Goal: Transaction & Acquisition: Purchase product/service

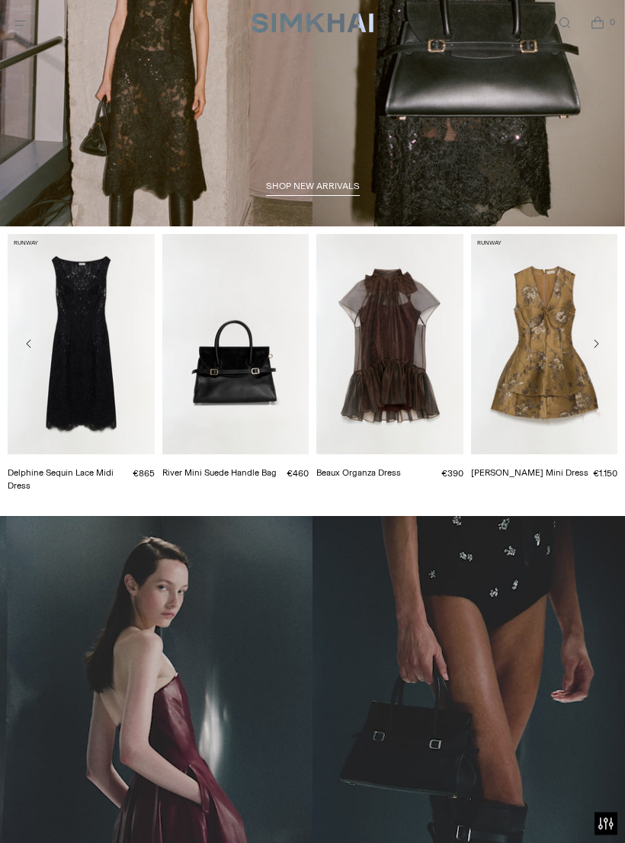
scroll to position [152, 0]
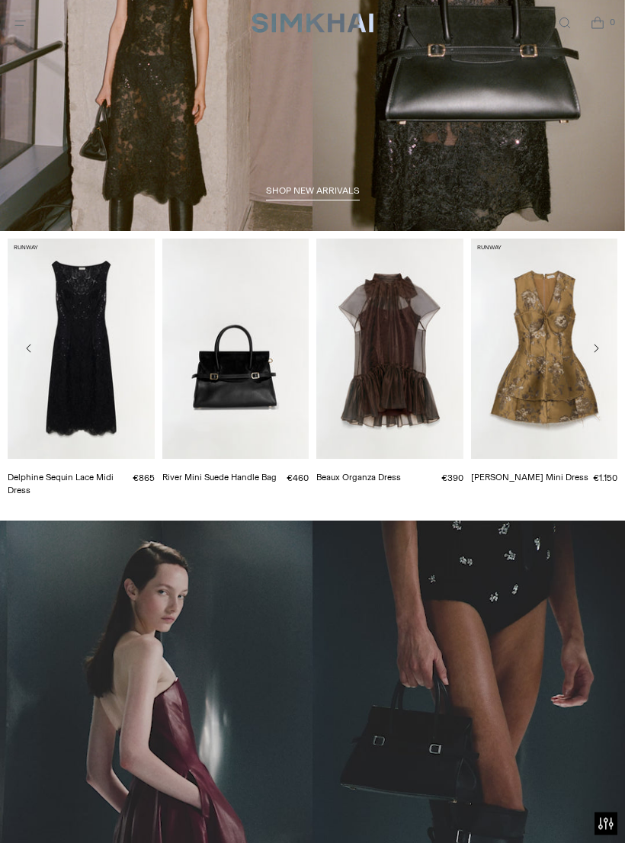
click at [323, 190] on span "shop new arrivals" at bounding box center [313, 191] width 94 height 11
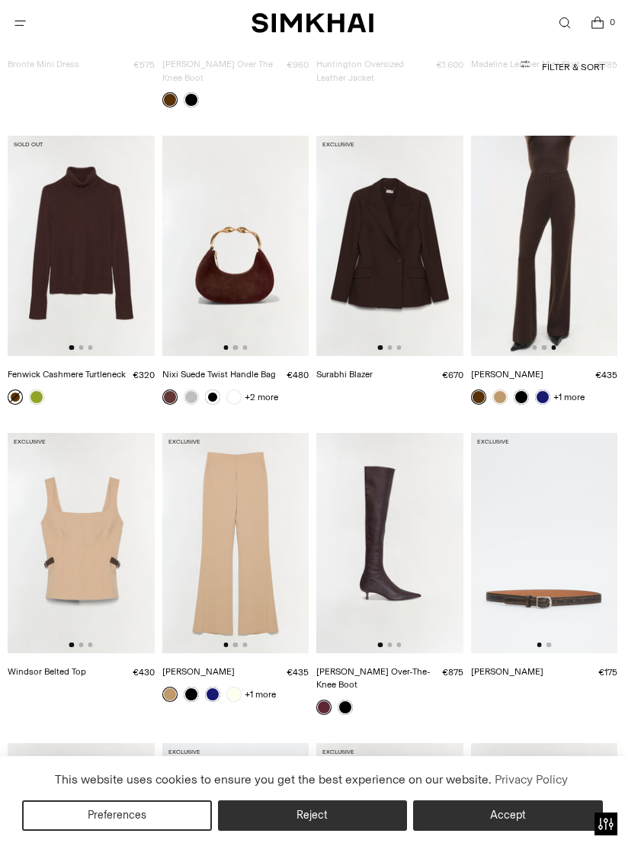
scroll to position [0, 293]
click at [542, 250] on img at bounding box center [544, 246] width 147 height 220
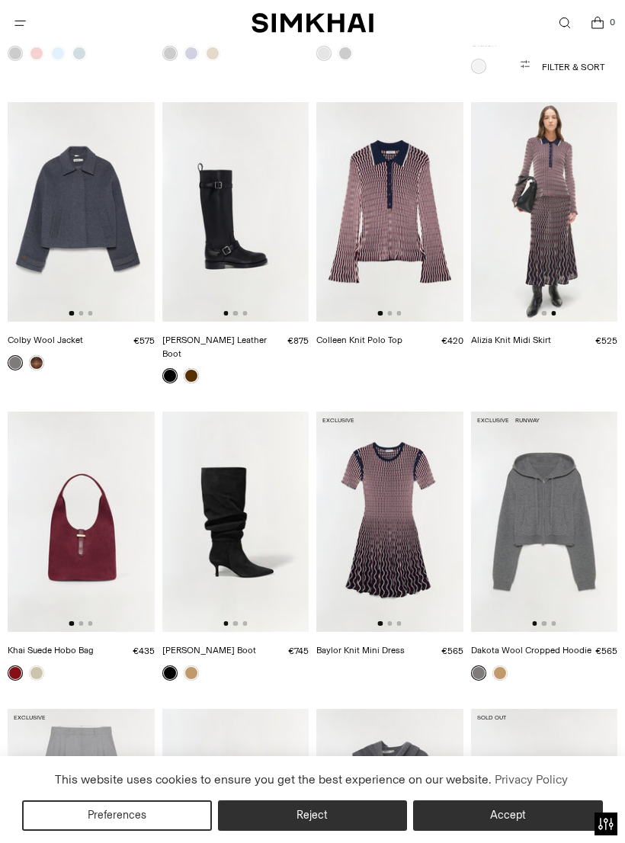
click at [564, 211] on img at bounding box center [544, 212] width 147 height 220
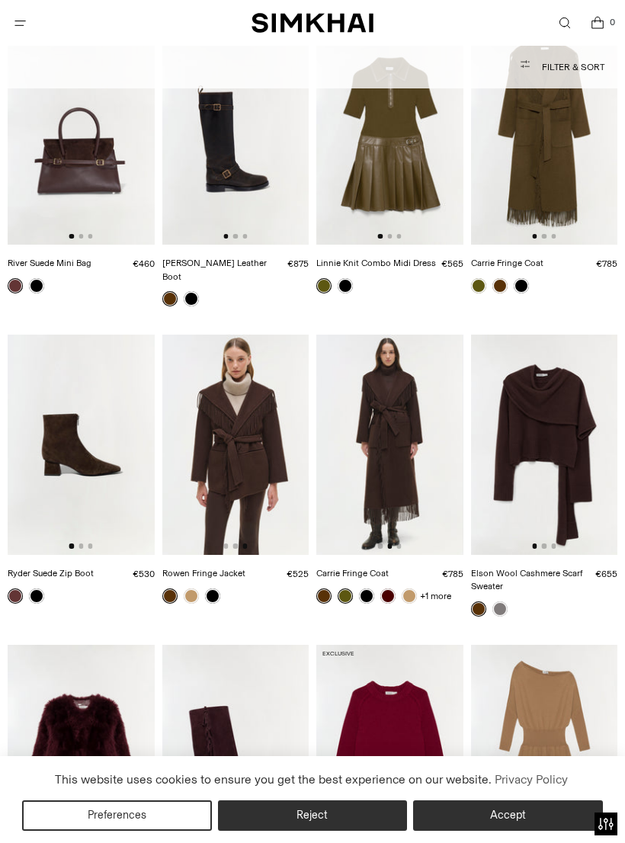
click at [183, 568] on link "Rowen Fringe Jacket" at bounding box center [203, 573] width 83 height 11
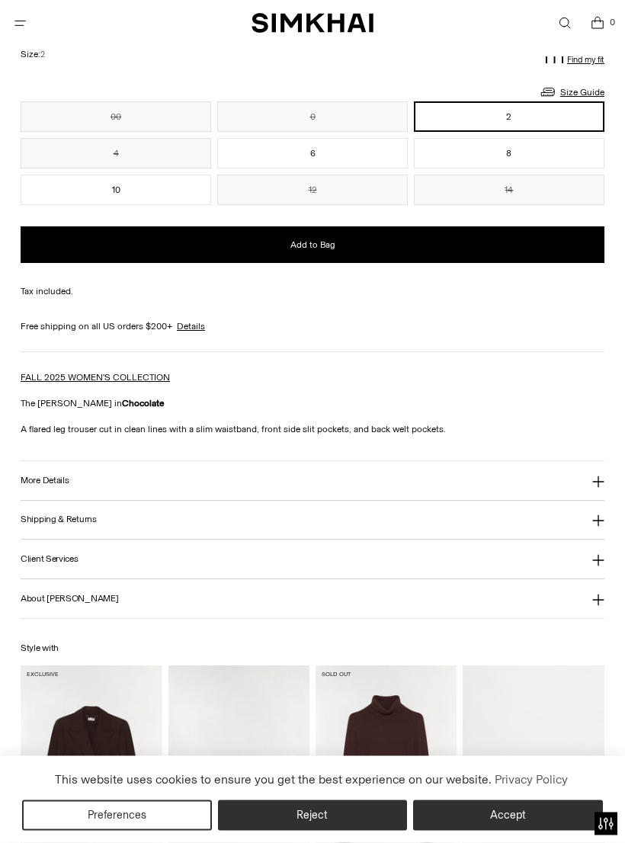
scroll to position [1101, 0]
click at [580, 491] on button "More Details" at bounding box center [313, 480] width 584 height 39
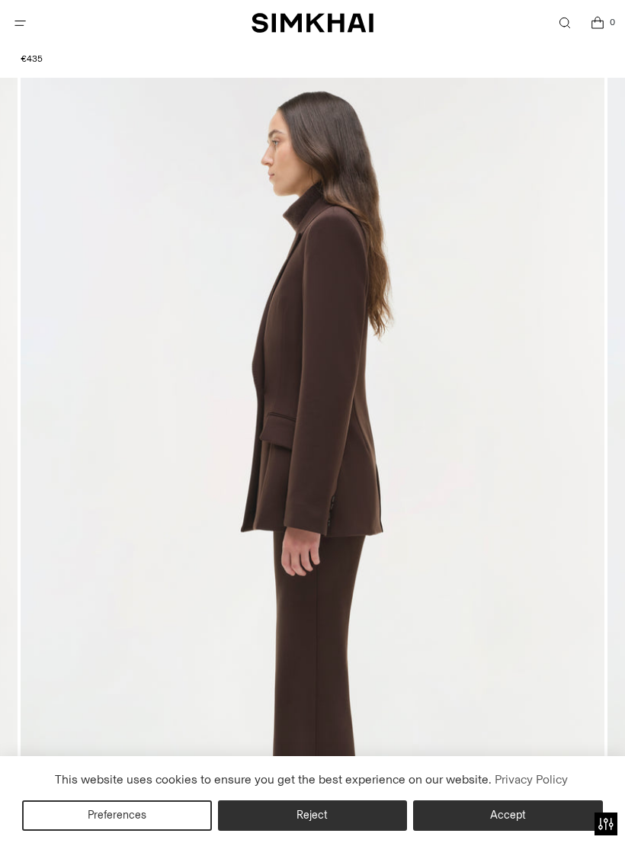
scroll to position [0, 0]
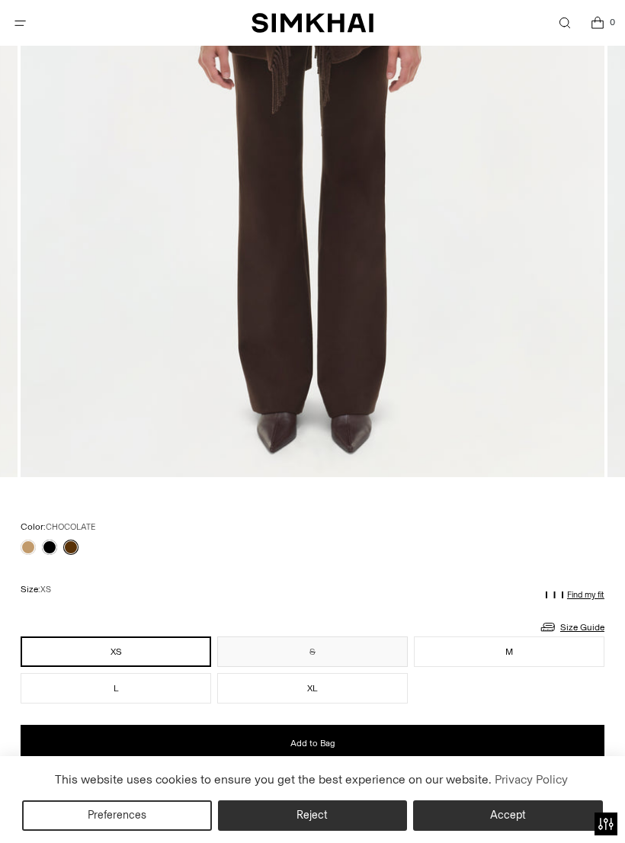
scroll to position [577, 0]
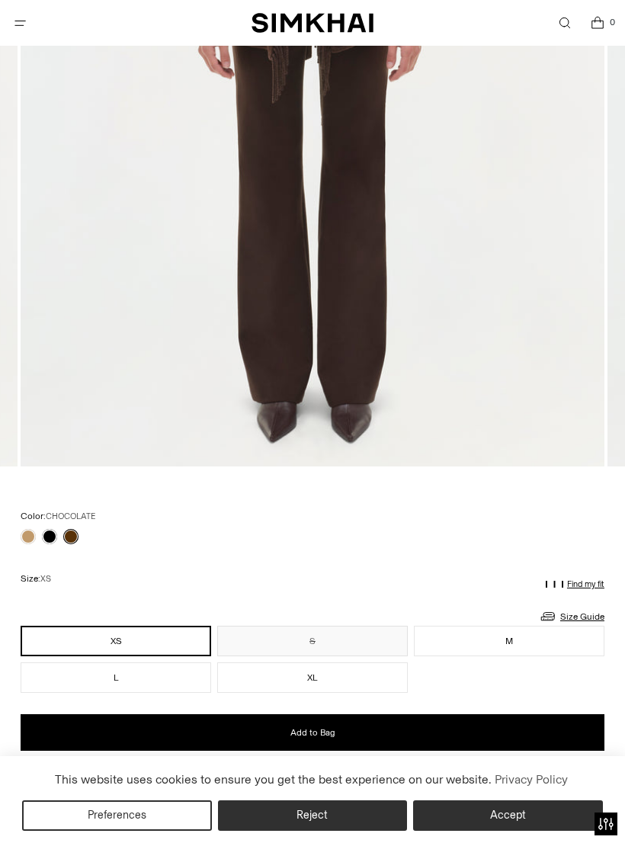
click at [44, 532] on link at bounding box center [49, 536] width 15 height 15
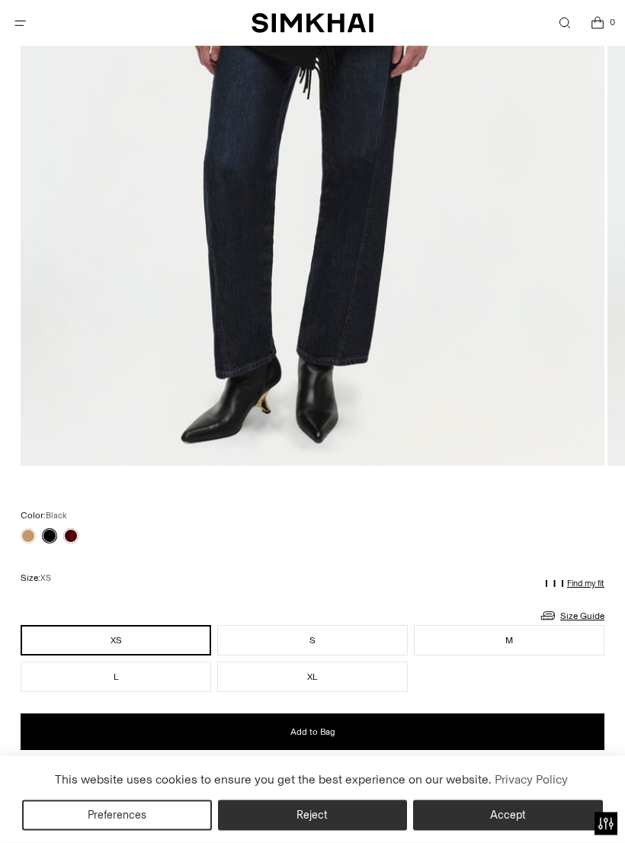
scroll to position [577, 0]
click at [21, 535] on link at bounding box center [28, 535] width 15 height 15
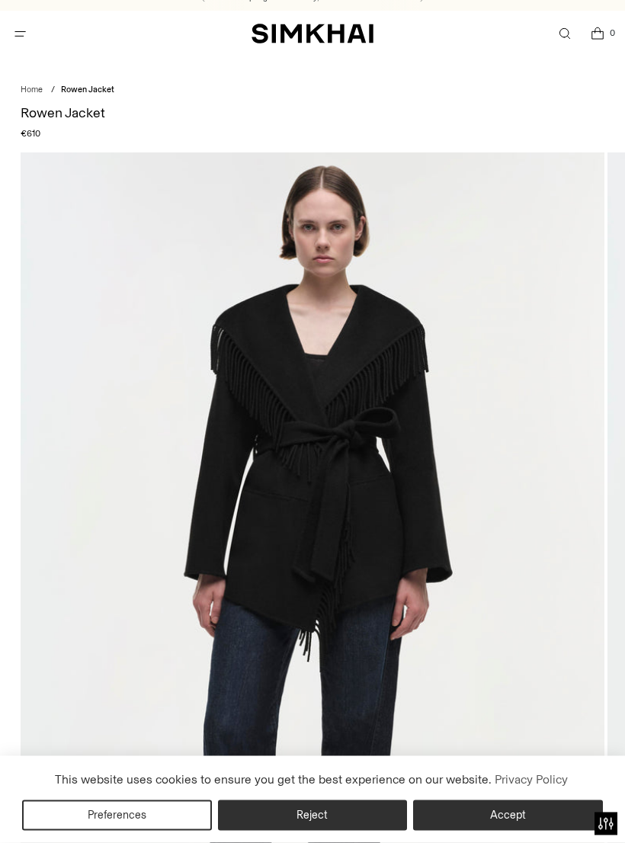
scroll to position [8, 0]
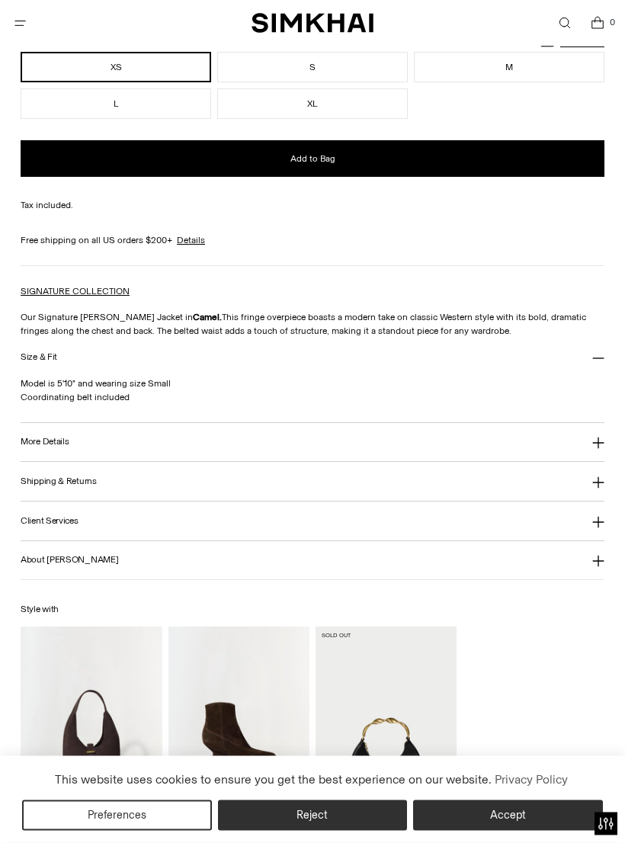
scroll to position [1173, 0]
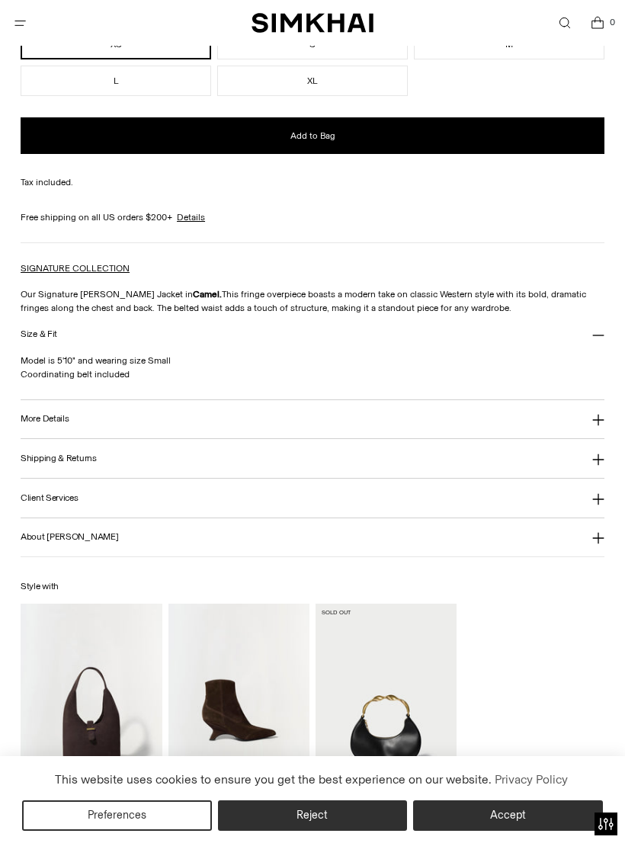
click at [585, 423] on button "More Details" at bounding box center [313, 419] width 584 height 39
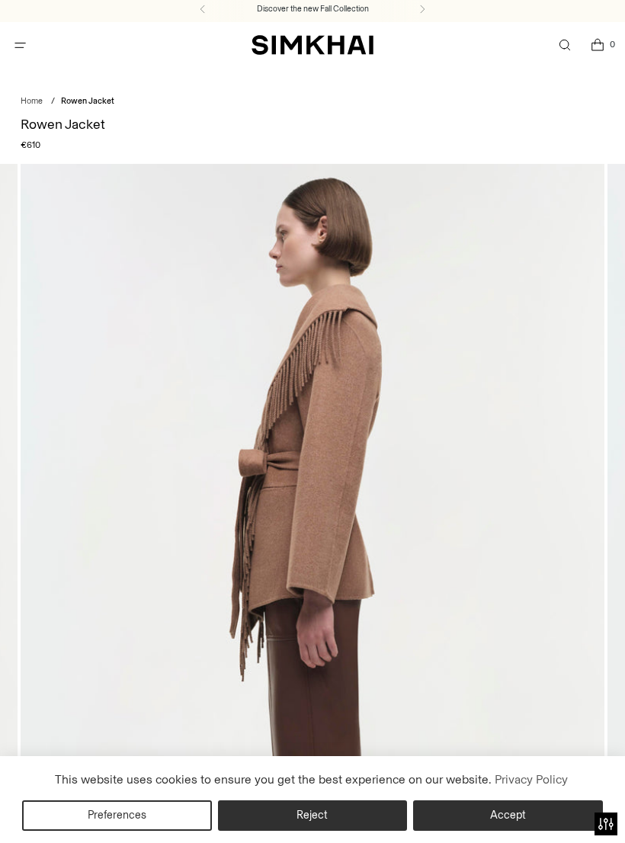
scroll to position [0, 0]
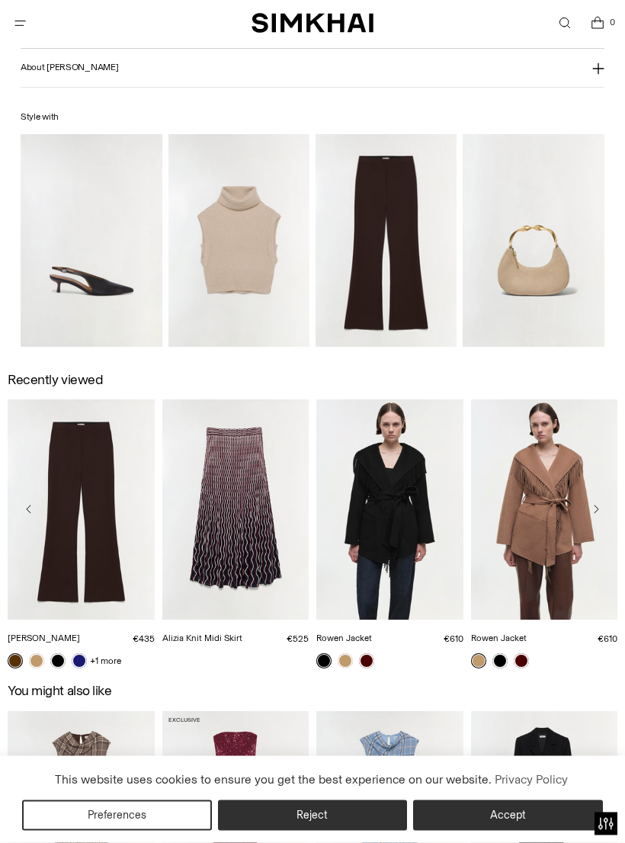
scroll to position [1681, 0]
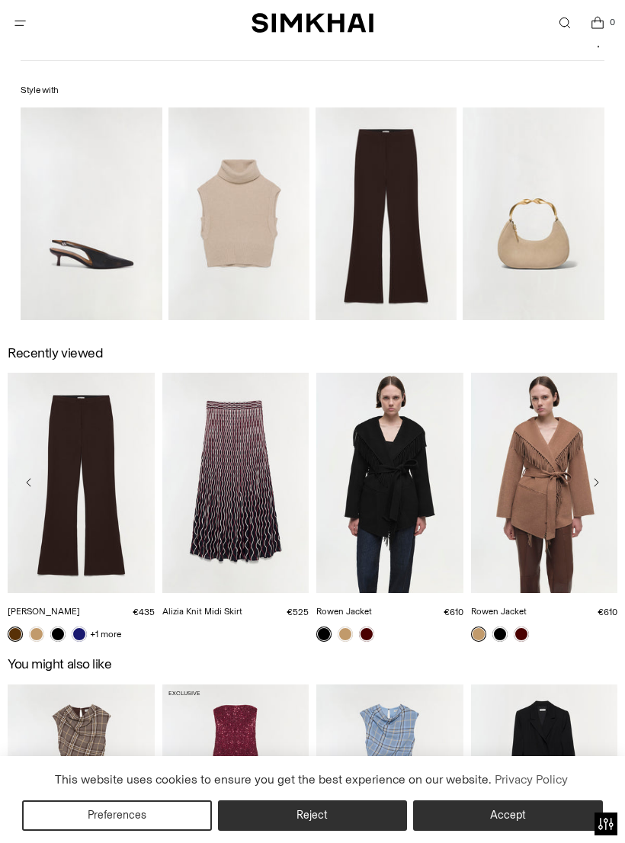
click at [380, 256] on img "Kenna Trouser" at bounding box center [385, 213] width 141 height 212
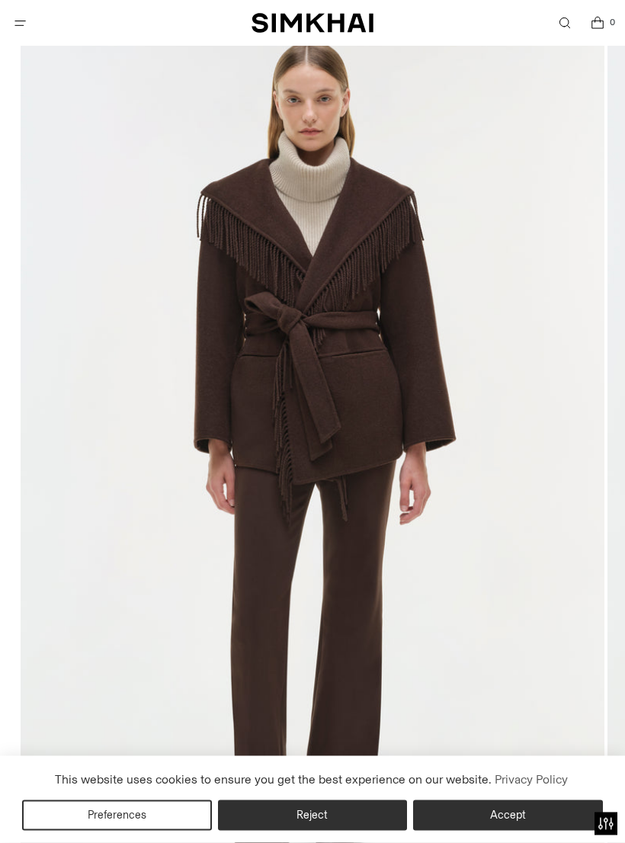
scroll to position [0, 0]
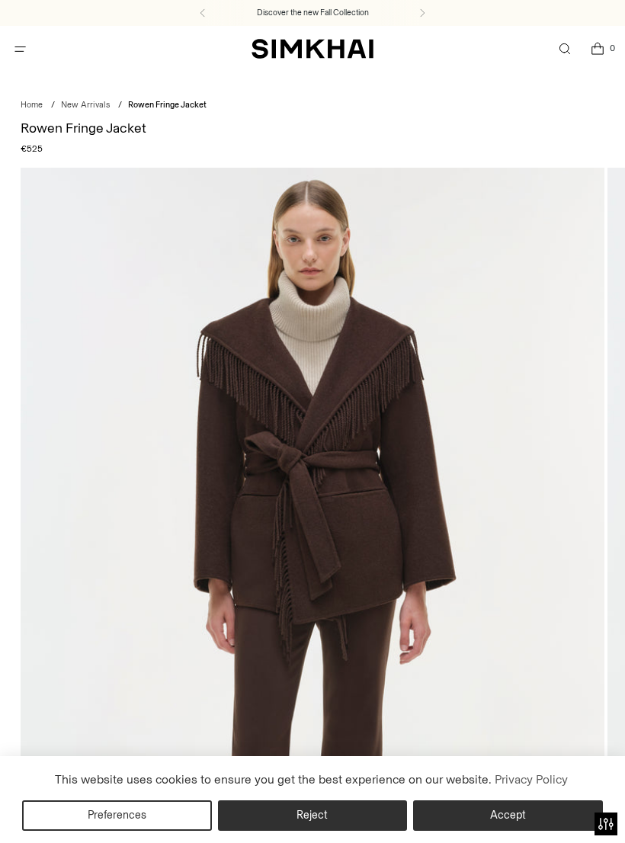
click at [22, 37] on span "Open menu modal" at bounding box center [20, 49] width 25 height 25
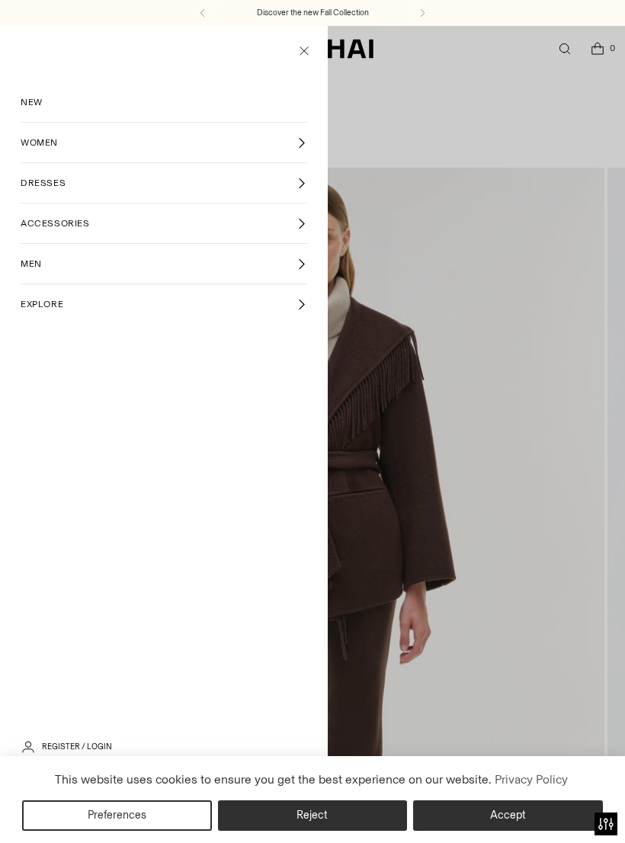
click at [114, 146] on link "WOMEN" at bounding box center [164, 143] width 286 height 40
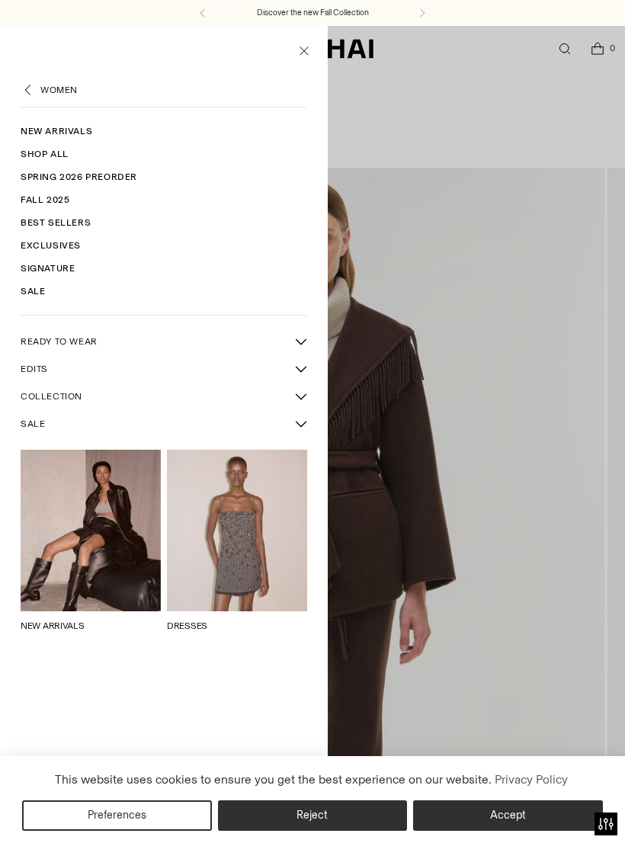
click at [37, 84] on li "WOMEN" at bounding box center [164, 94] width 286 height 25
click at [46, 91] on link "WOMEN" at bounding box center [58, 90] width 37 height 14
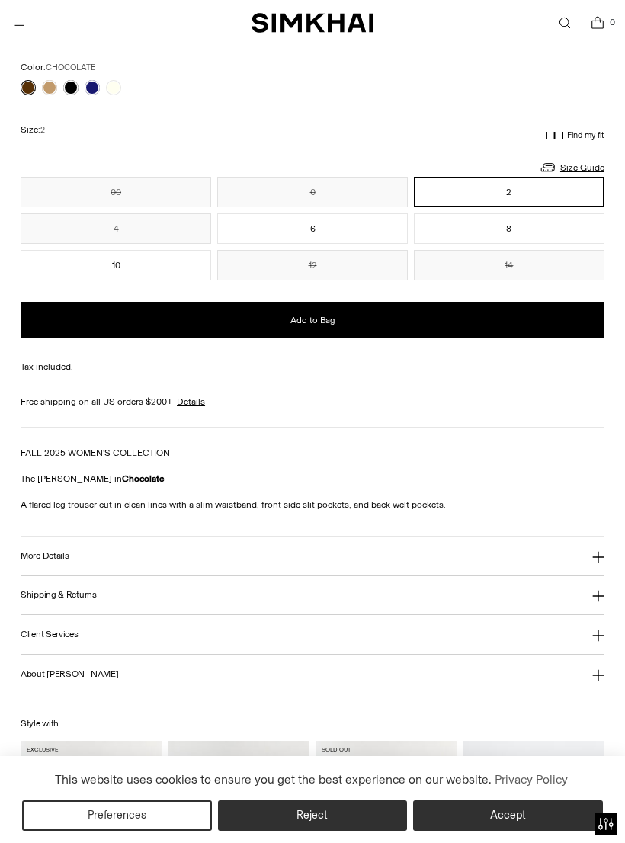
scroll to position [1047, 0]
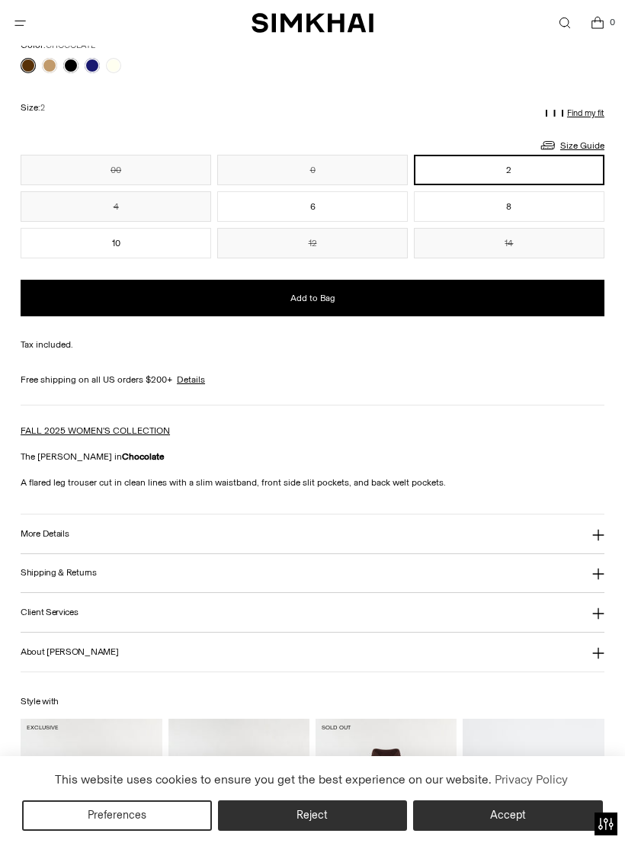
click at [404, 532] on button "More Details" at bounding box center [313, 533] width 584 height 39
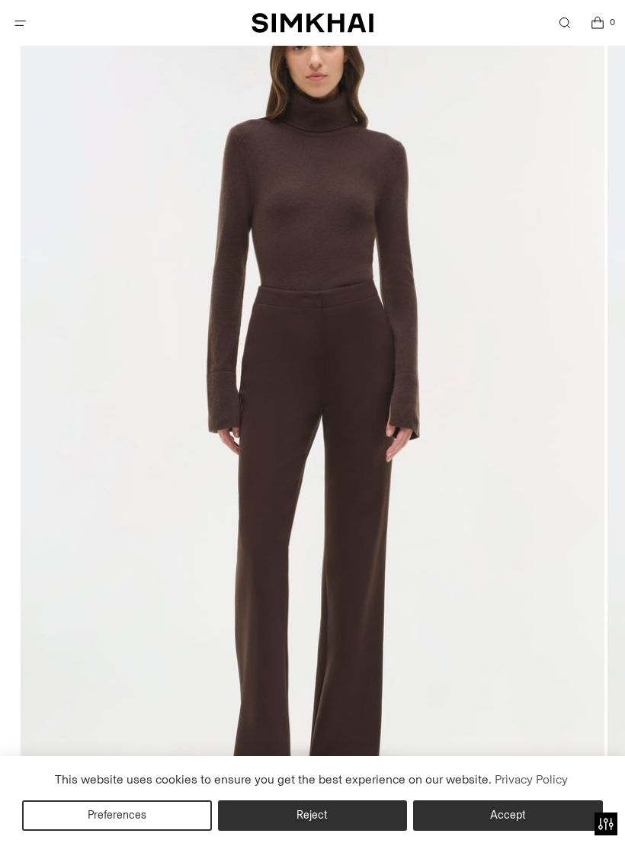
scroll to position [165, 0]
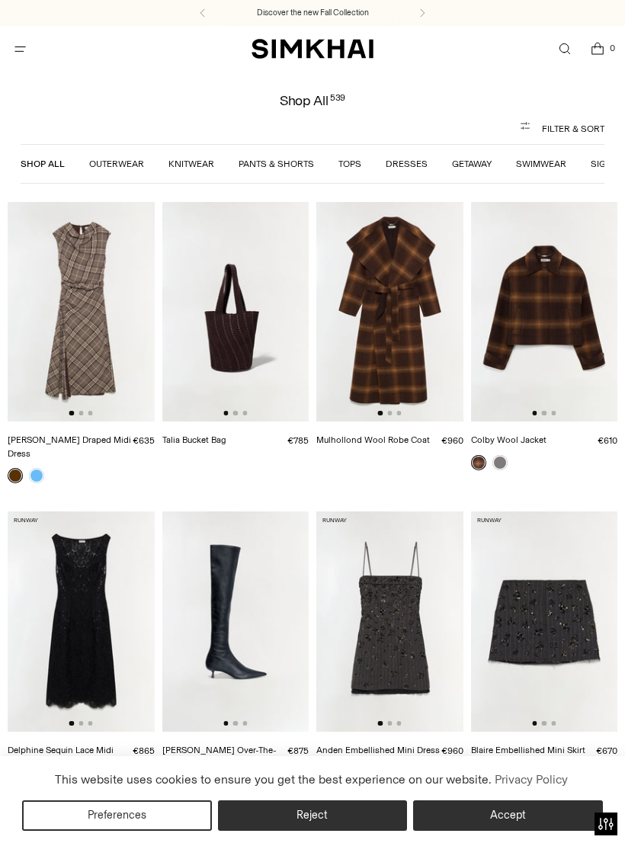
click at [414, 161] on link "Dresses" at bounding box center [406, 163] width 42 height 11
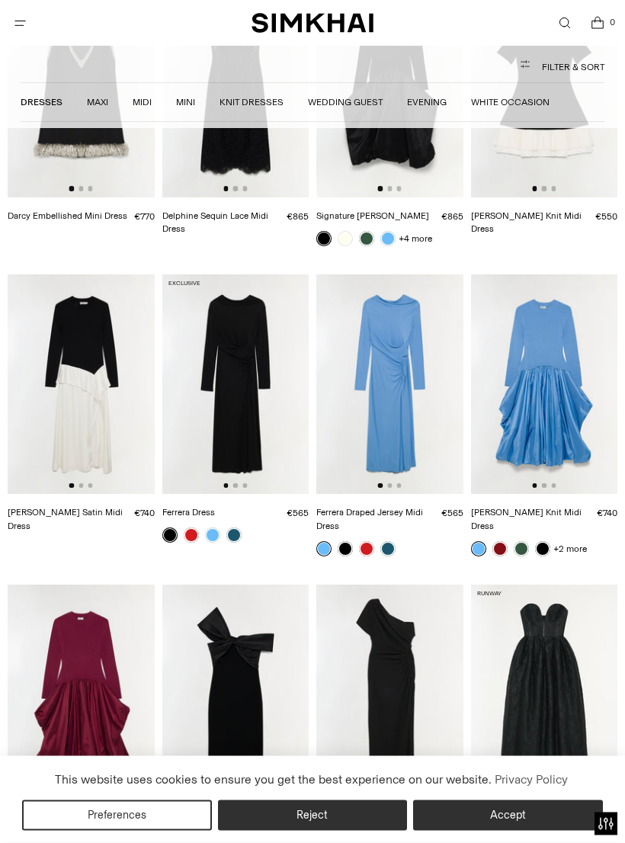
scroll to position [1144, 0]
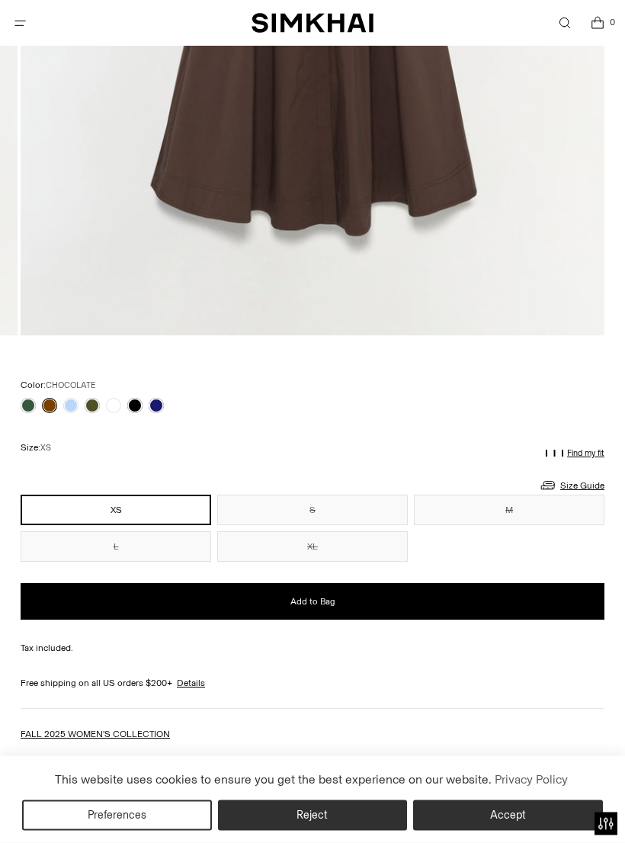
scroll to position [708, 0]
click at [23, 401] on link at bounding box center [28, 405] width 15 height 15
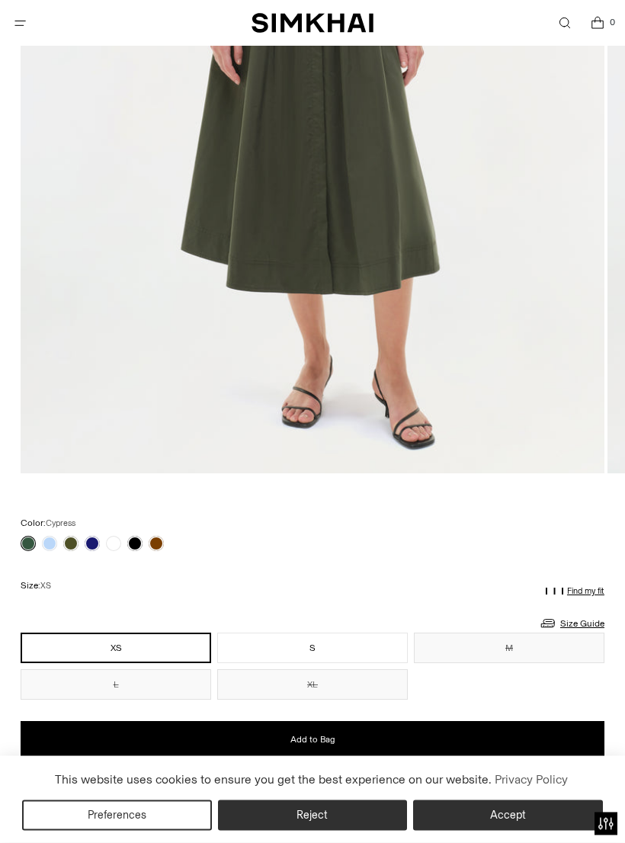
scroll to position [592, 0]
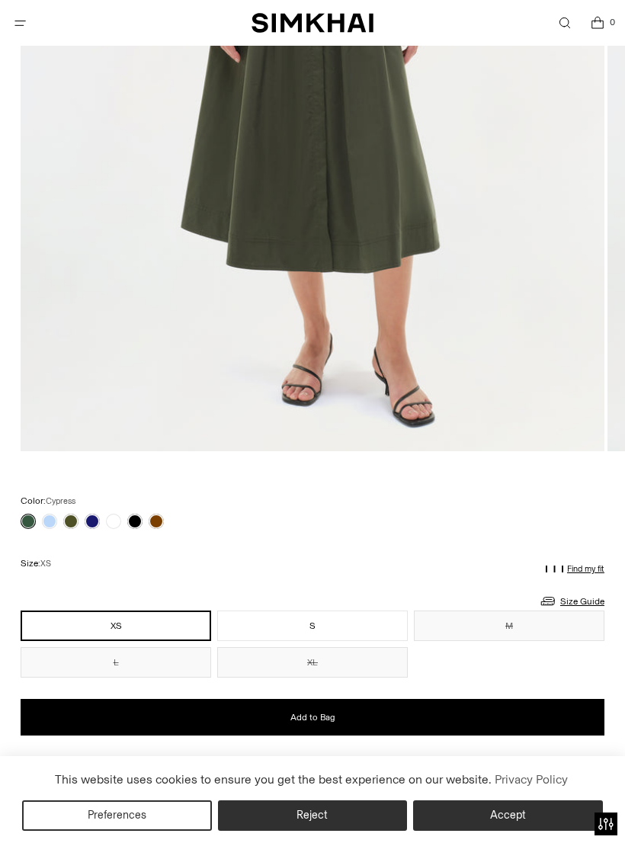
click at [68, 513] on link at bounding box center [70, 520] width 15 height 15
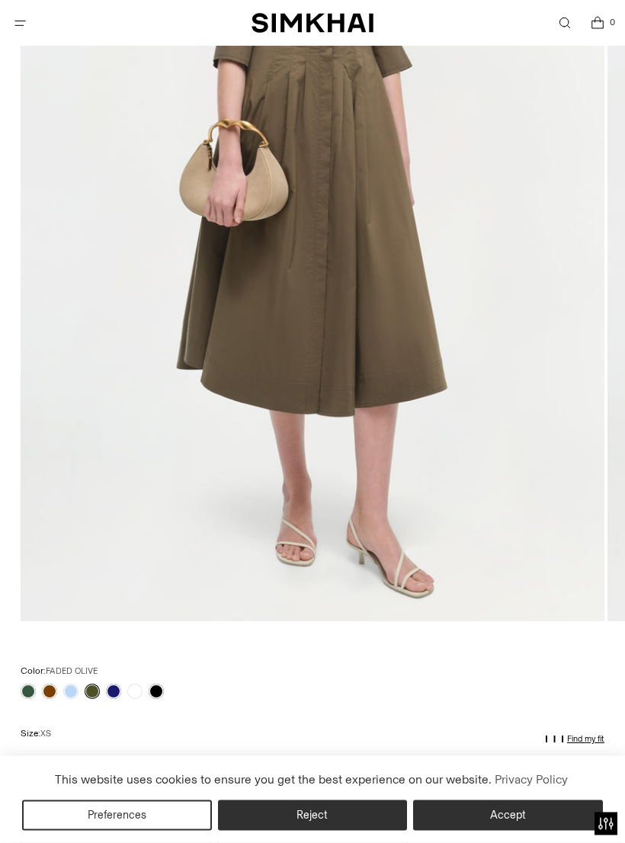
scroll to position [440, 0]
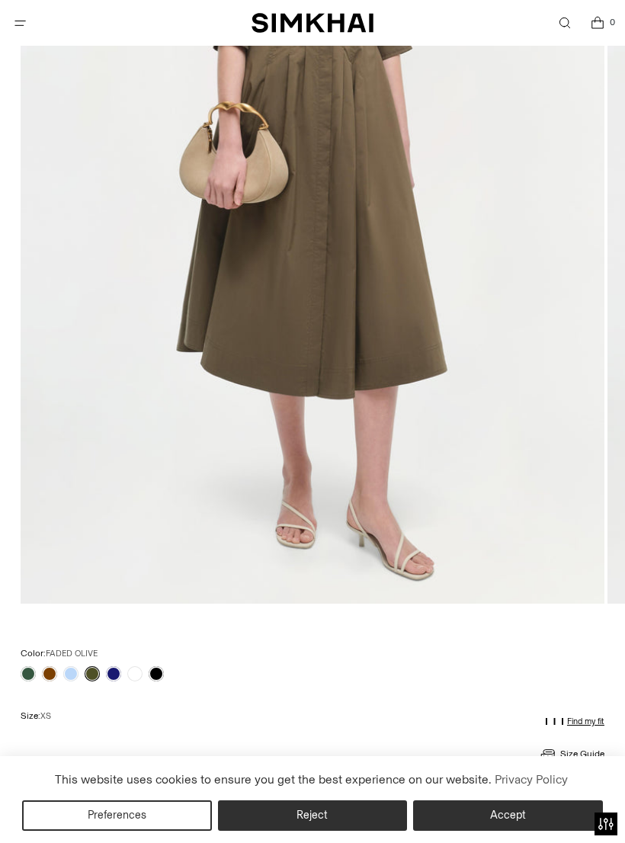
click at [21, 673] on link at bounding box center [28, 673] width 15 height 15
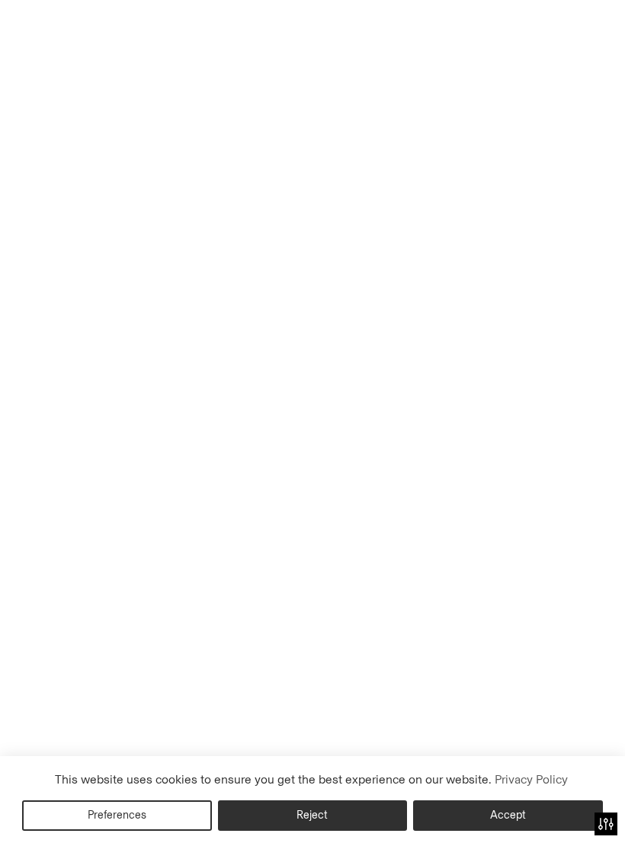
scroll to position [463, 0]
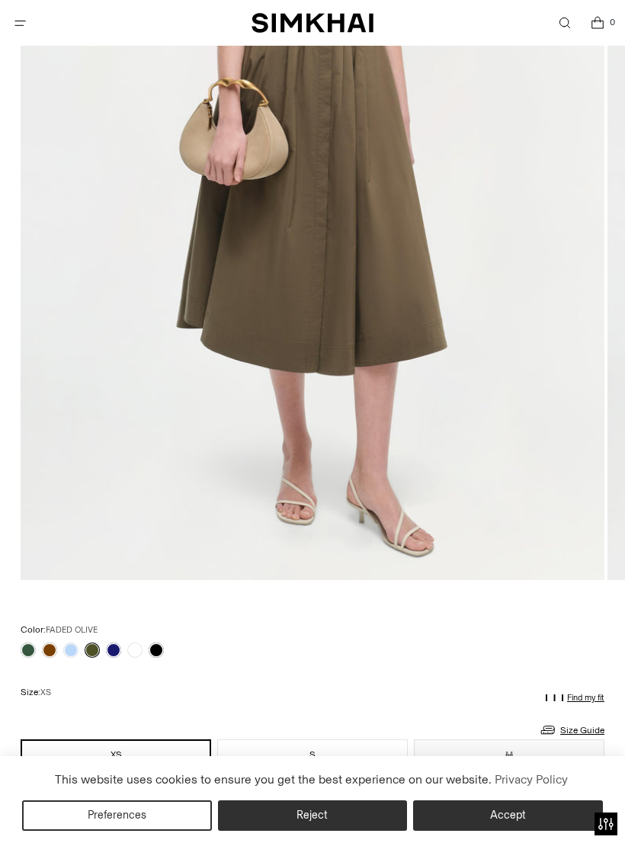
click at [317, 830] on button "Reject" at bounding box center [313, 815] width 190 height 30
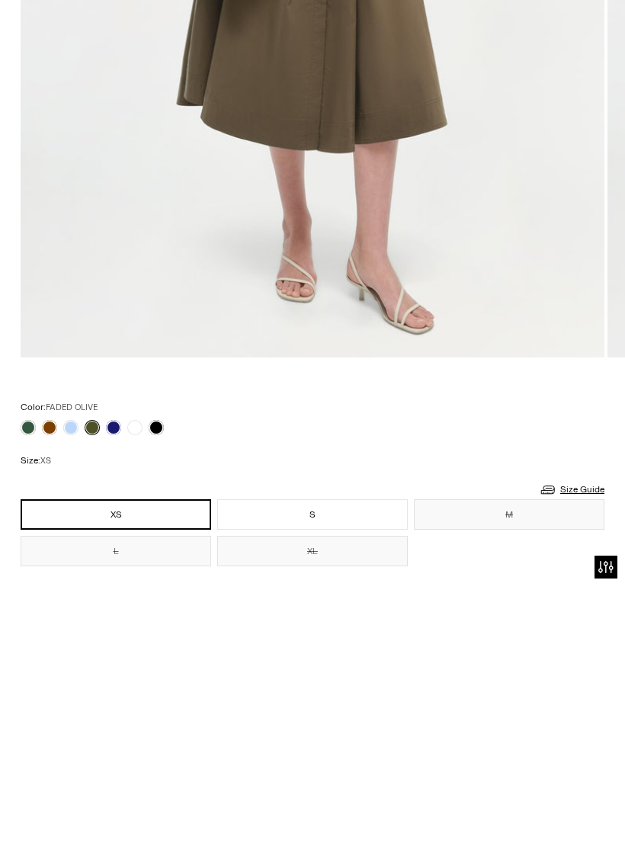
scroll to position [429, 0]
